Goal: Navigation & Orientation: Find specific page/section

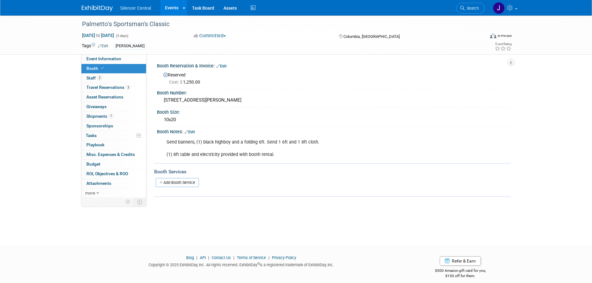
click at [89, 7] on img at bounding box center [97, 8] width 31 height 6
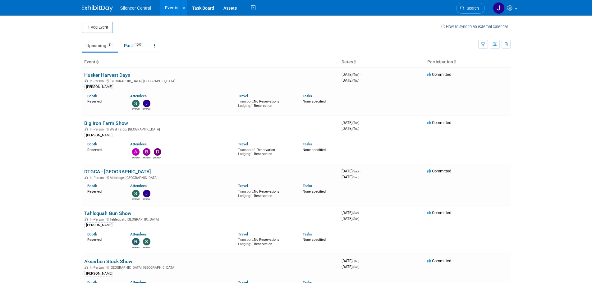
click at [94, 6] on img at bounding box center [97, 8] width 31 height 6
